Goal: Navigation & Orientation: Go to known website

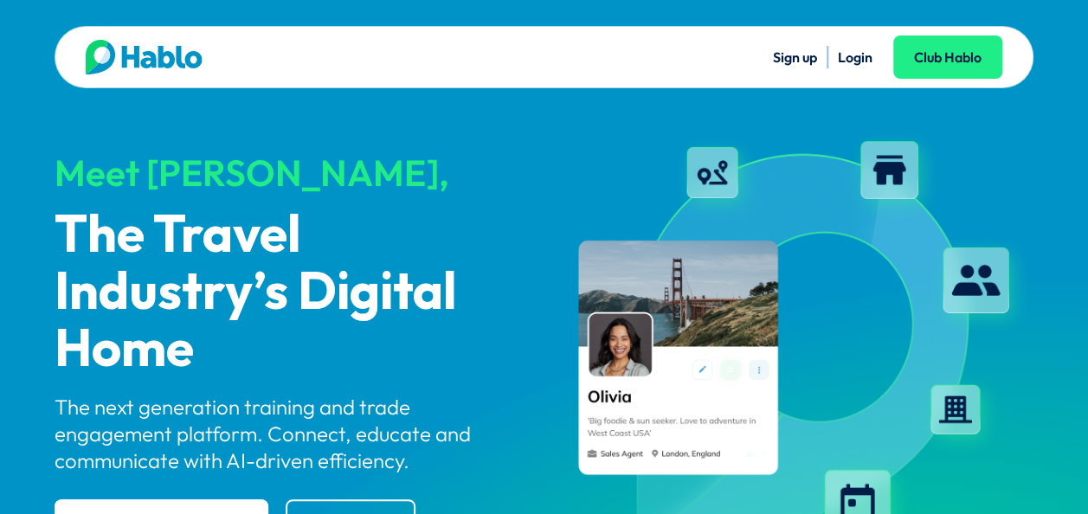
click at [847, 58] on link "Login" at bounding box center [855, 56] width 35 height 17
click at [943, 68] on link "Club Hablo" at bounding box center [947, 56] width 109 height 43
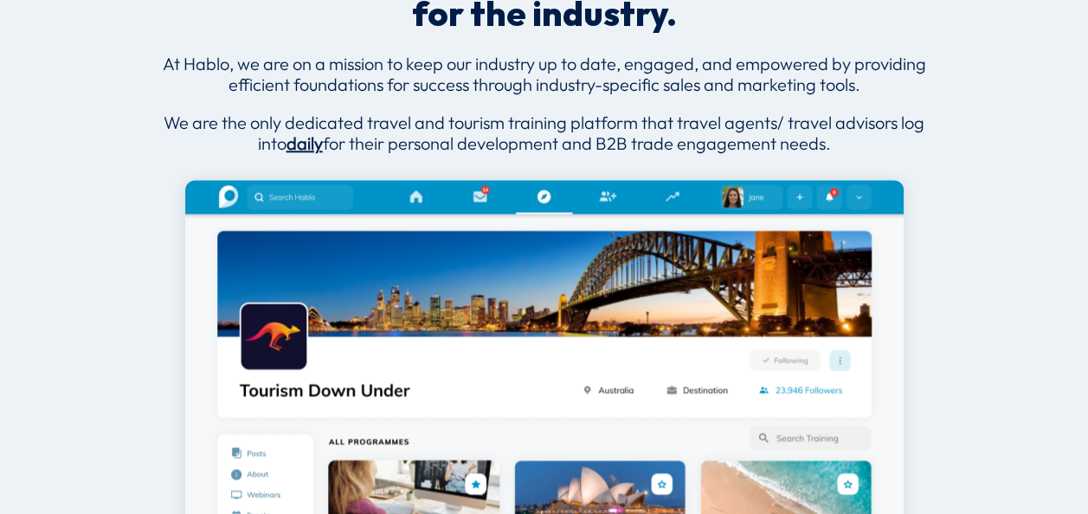
scroll to position [2183, 0]
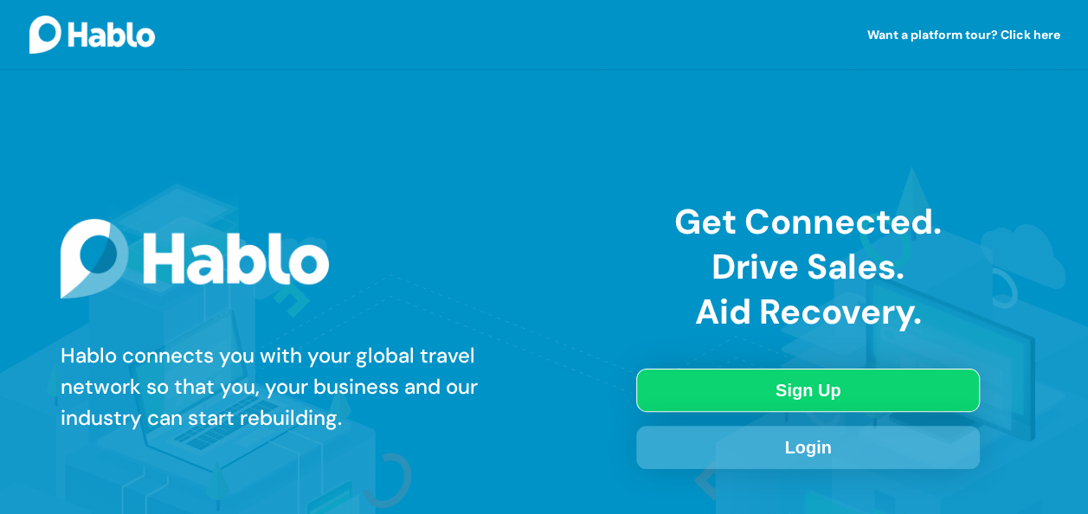
click at [846, 435] on link "Login" at bounding box center [807, 447] width 343 height 43
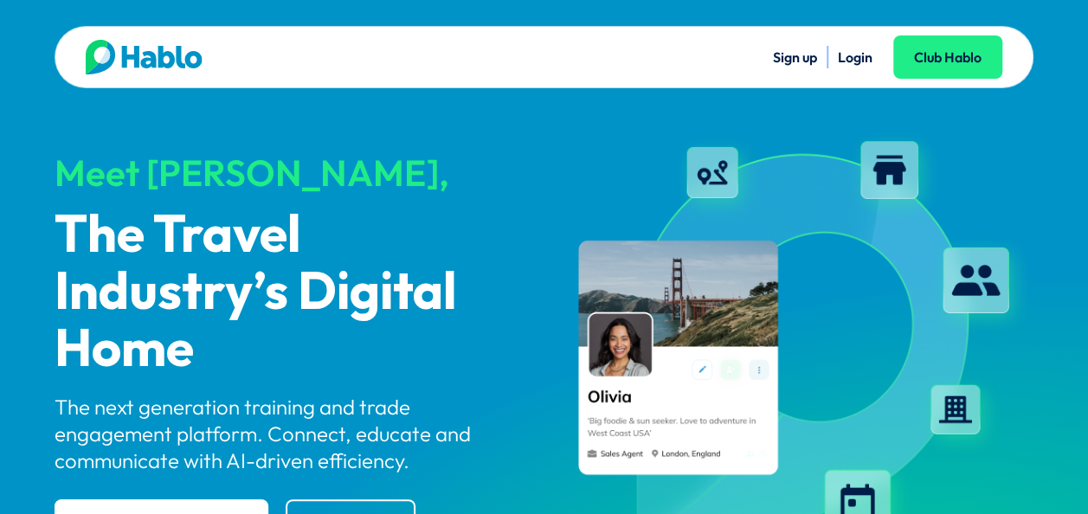
click at [850, 59] on link "Login" at bounding box center [855, 56] width 35 height 17
drag, startPoint x: 1089, startPoint y: 28, endPoint x: 1023, endPoint y: 328, distance: 307.4
click at [720, 47] on ul "Sign up Login Club Hablo" at bounding box center [773, 57] width 459 height 23
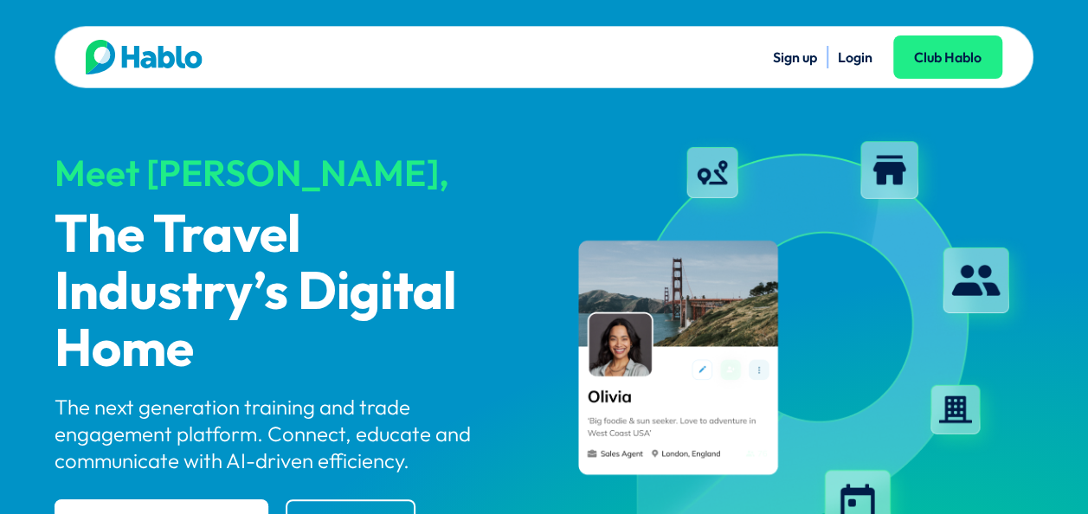
click at [1025, 48] on div "Sign up Login Club Hablo" at bounding box center [544, 57] width 979 height 62
